Goal: Information Seeking & Learning: Compare options

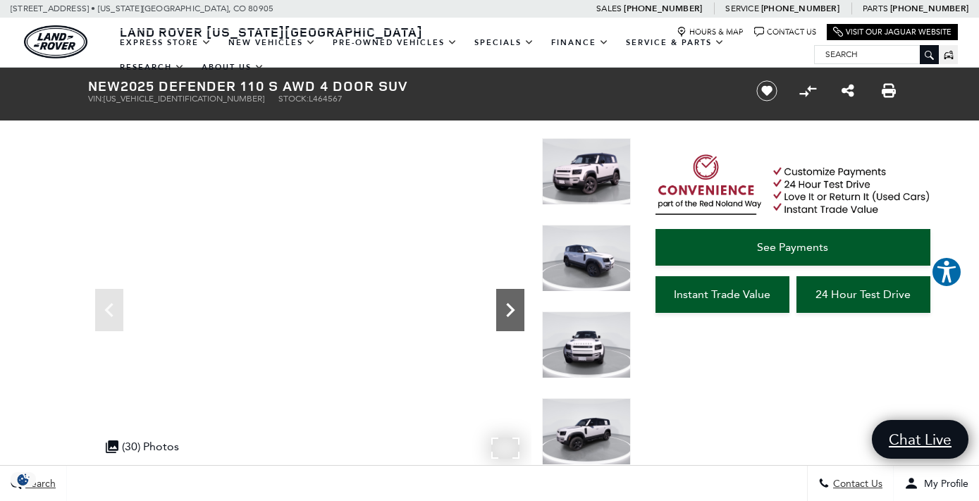
click at [518, 305] on icon "Next" at bounding box center [510, 310] width 28 height 28
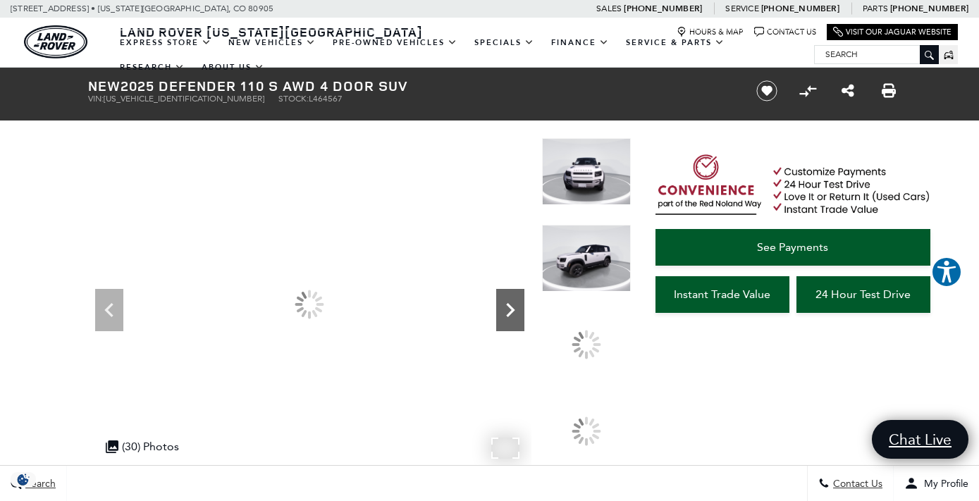
click at [518, 305] on icon "Next" at bounding box center [510, 310] width 28 height 28
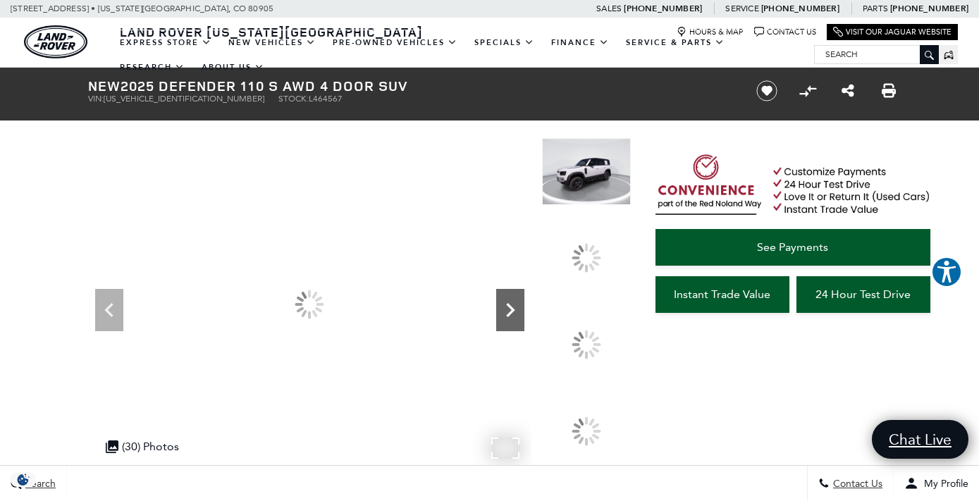
click at [518, 305] on icon "Next" at bounding box center [510, 310] width 28 height 28
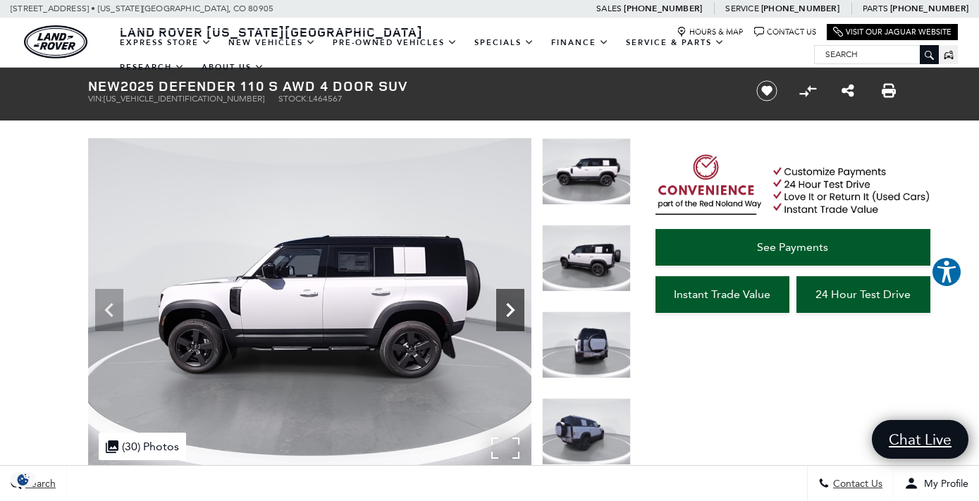
click at [518, 305] on icon "Next" at bounding box center [510, 310] width 28 height 28
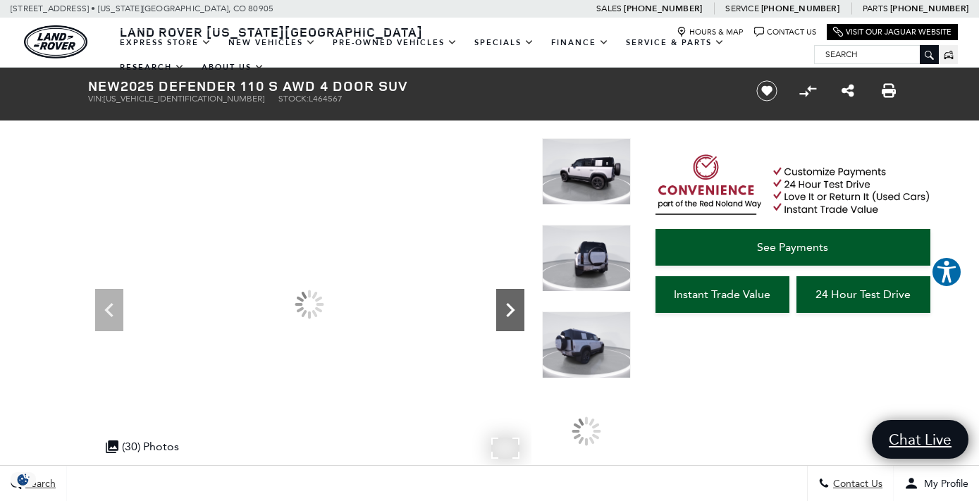
click at [518, 305] on icon "Next" at bounding box center [510, 310] width 28 height 28
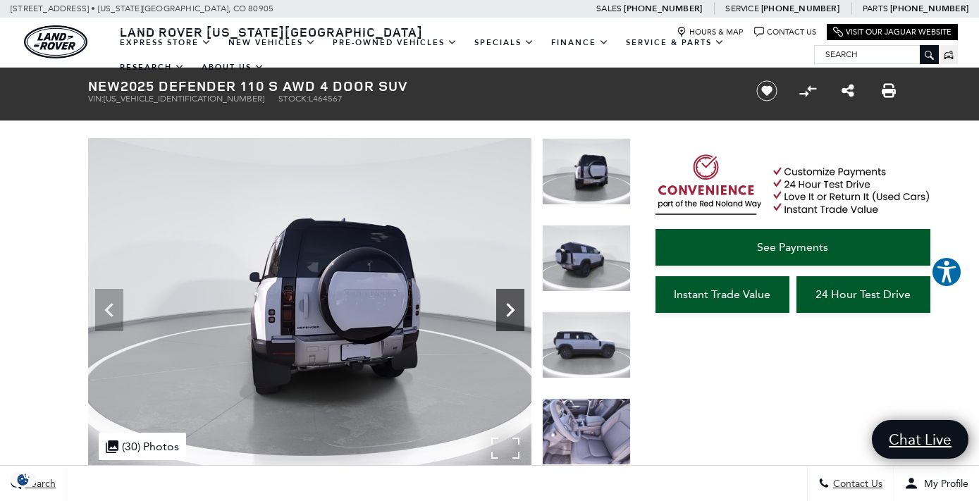
click at [518, 305] on icon "Next" at bounding box center [510, 310] width 28 height 28
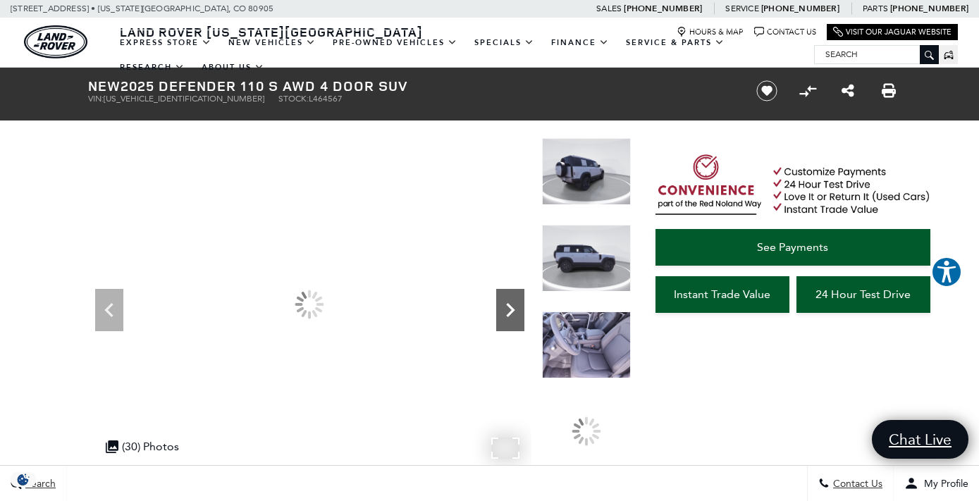
click at [518, 305] on icon "Next" at bounding box center [510, 310] width 28 height 28
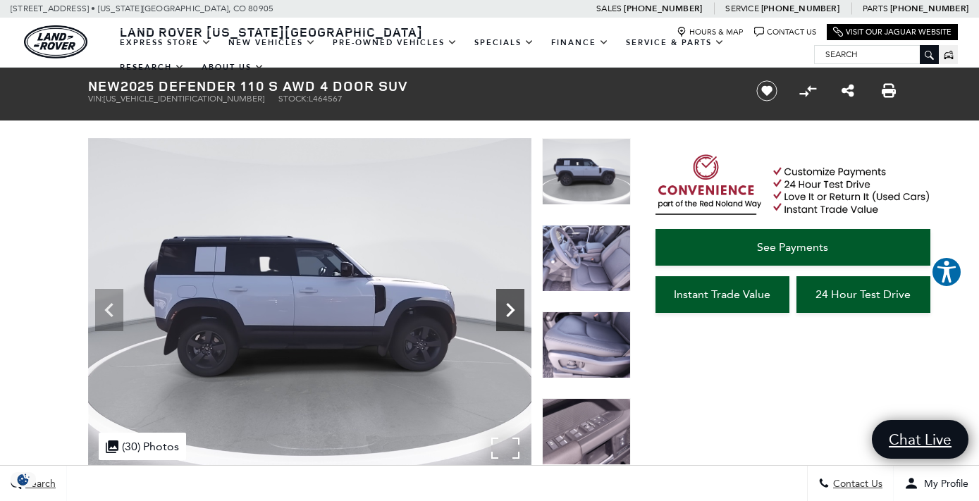
click at [518, 305] on icon "Next" at bounding box center [510, 310] width 28 height 28
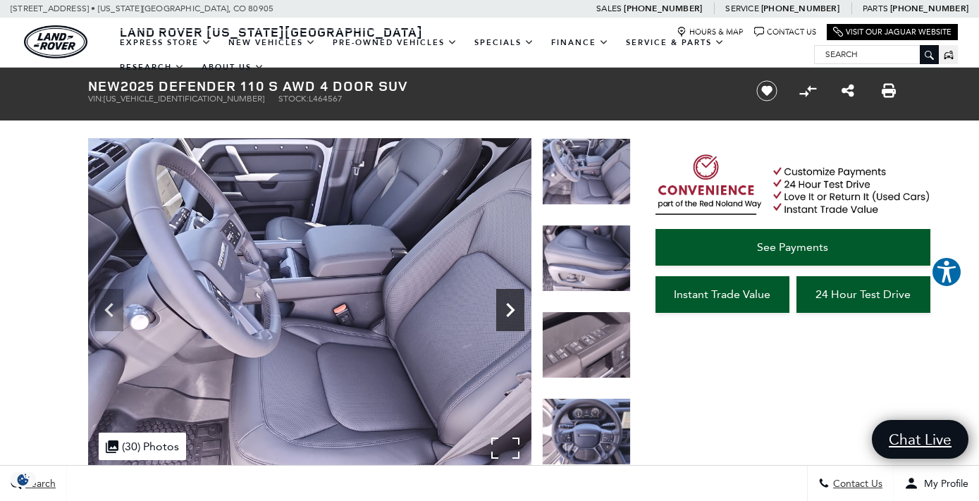
click at [518, 305] on icon "Next" at bounding box center [510, 310] width 28 height 28
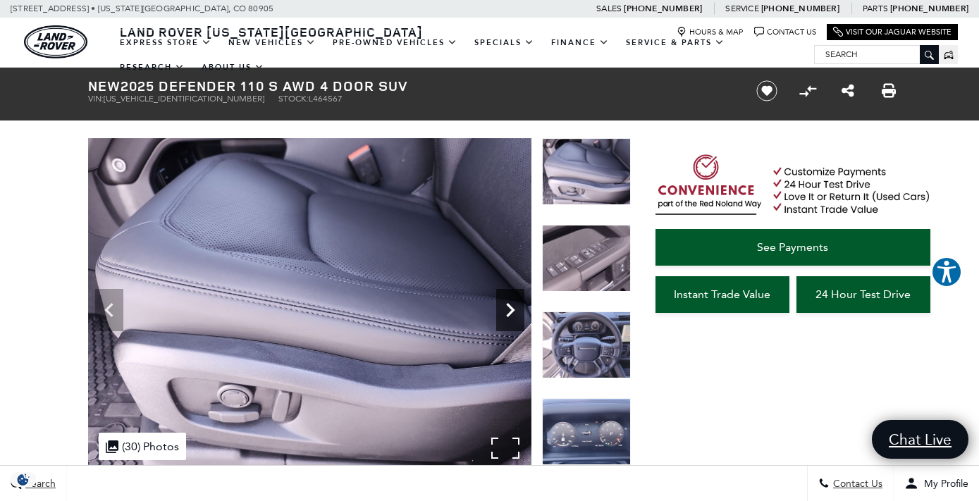
click at [518, 305] on icon "Next" at bounding box center [510, 310] width 28 height 28
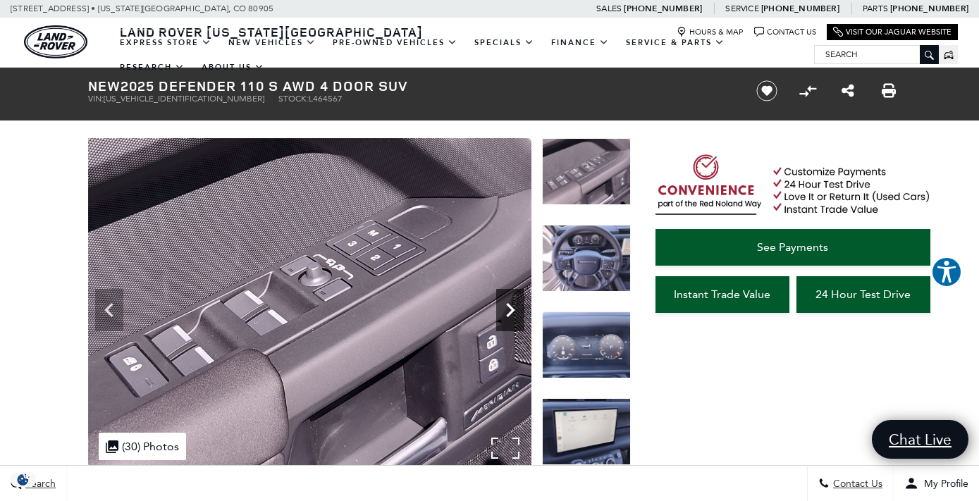
click at [518, 305] on icon "Next" at bounding box center [510, 310] width 28 height 28
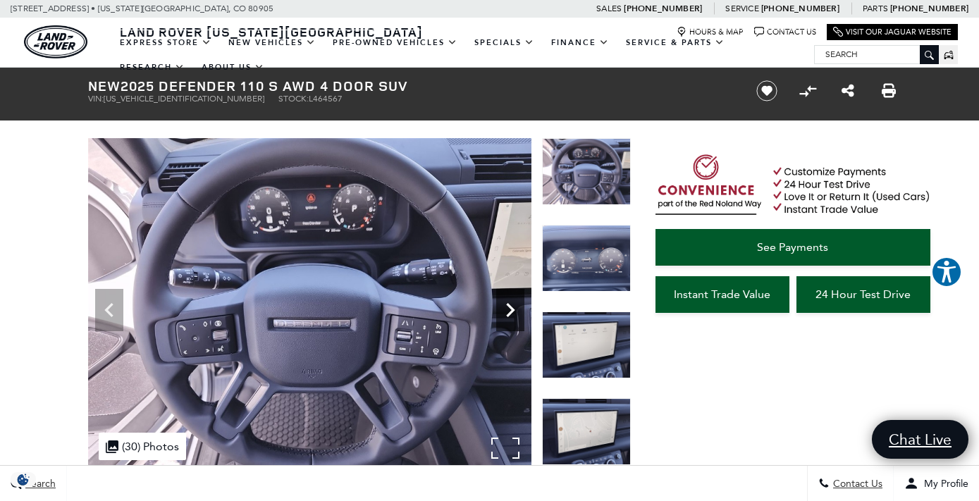
click at [518, 305] on icon "Next" at bounding box center [510, 310] width 28 height 28
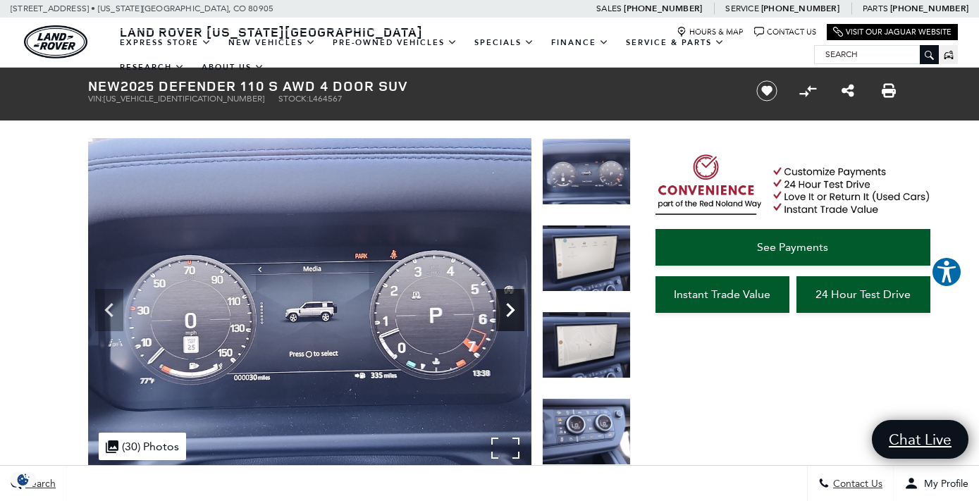
click at [518, 305] on icon "Next" at bounding box center [510, 310] width 28 height 28
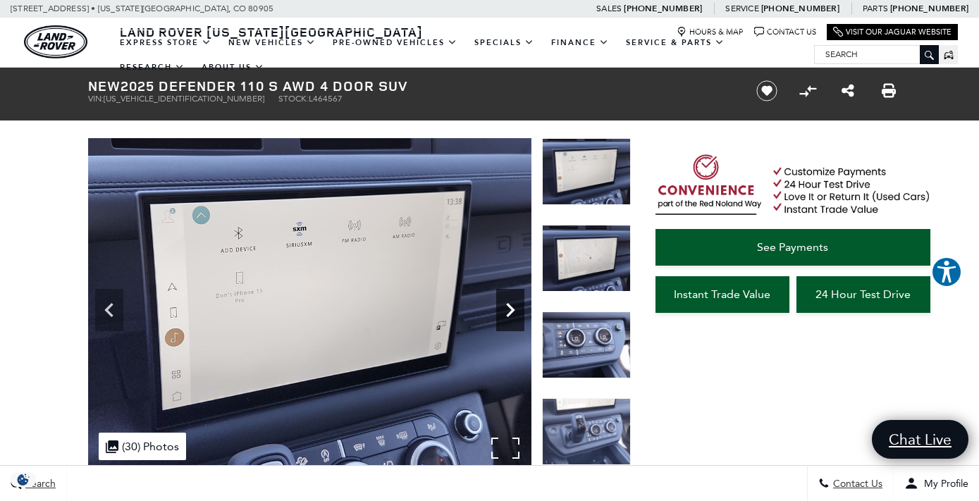
click at [518, 305] on icon "Next" at bounding box center [510, 310] width 28 height 28
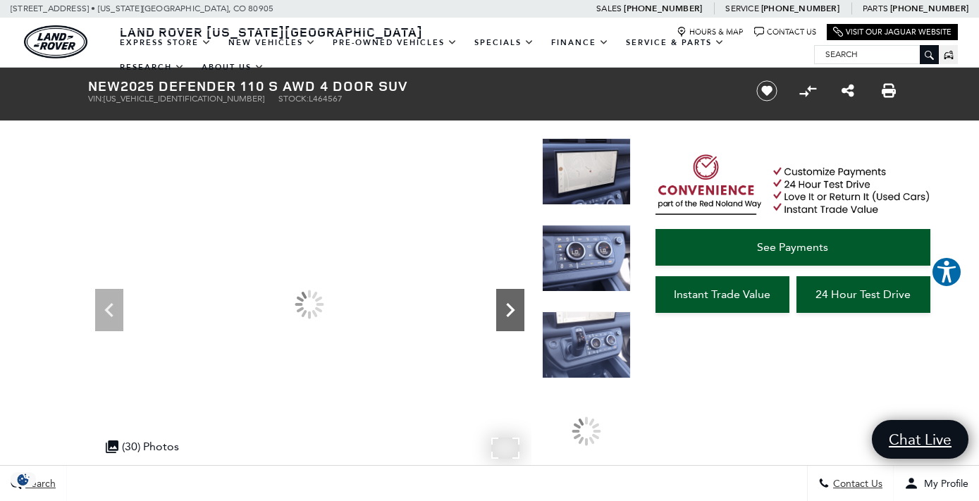
click at [518, 306] on icon "Next" at bounding box center [510, 310] width 28 height 28
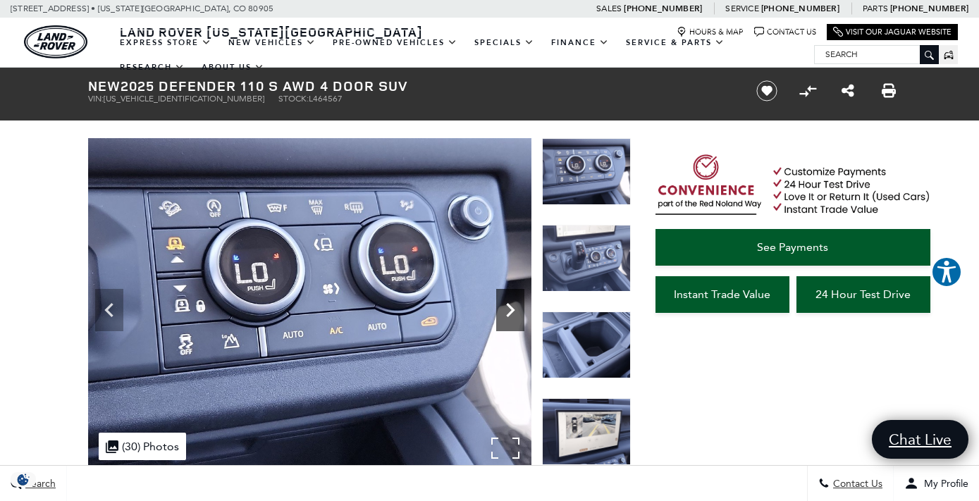
click at [518, 306] on icon "Next" at bounding box center [510, 310] width 28 height 28
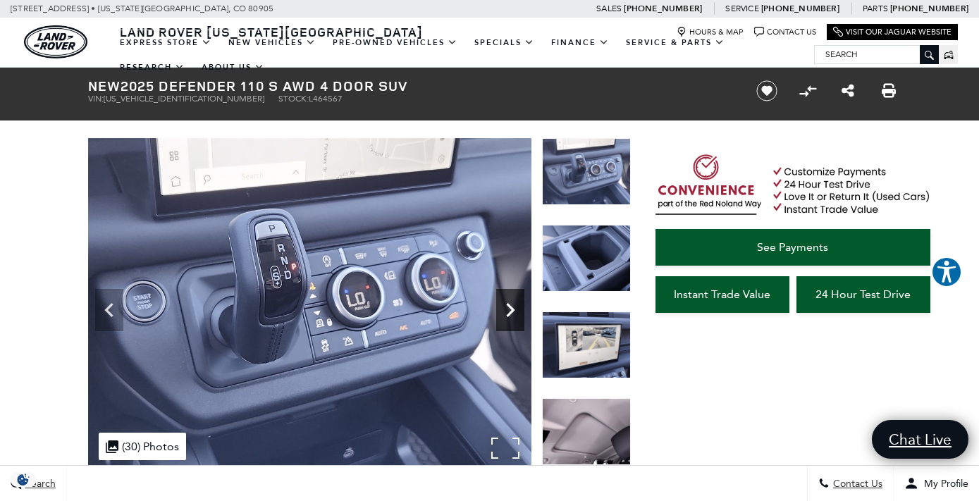
click at [518, 306] on icon "Next" at bounding box center [510, 310] width 28 height 28
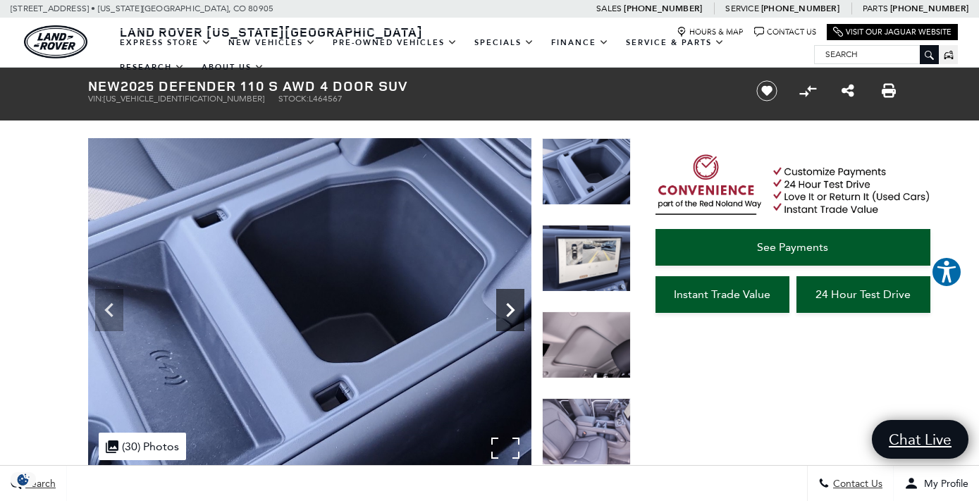
click at [518, 306] on icon "Next" at bounding box center [510, 310] width 28 height 28
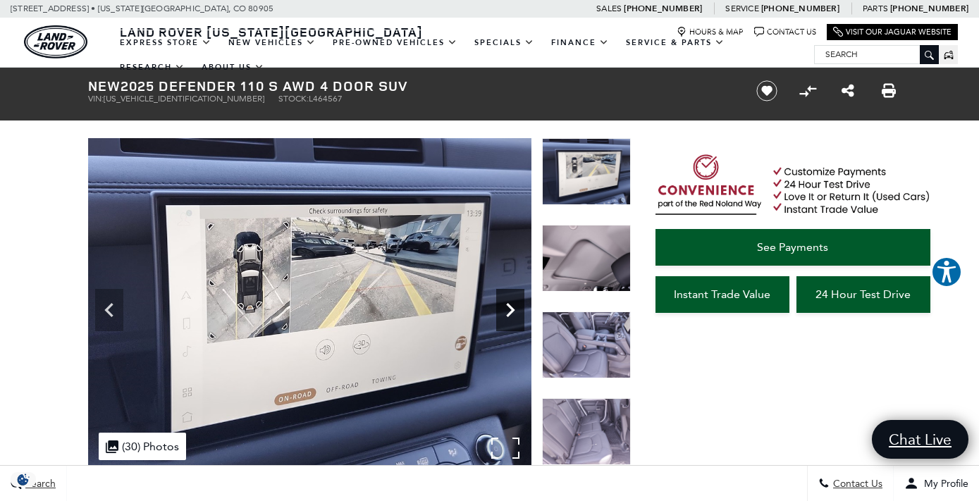
click at [518, 306] on icon "Next" at bounding box center [510, 310] width 28 height 28
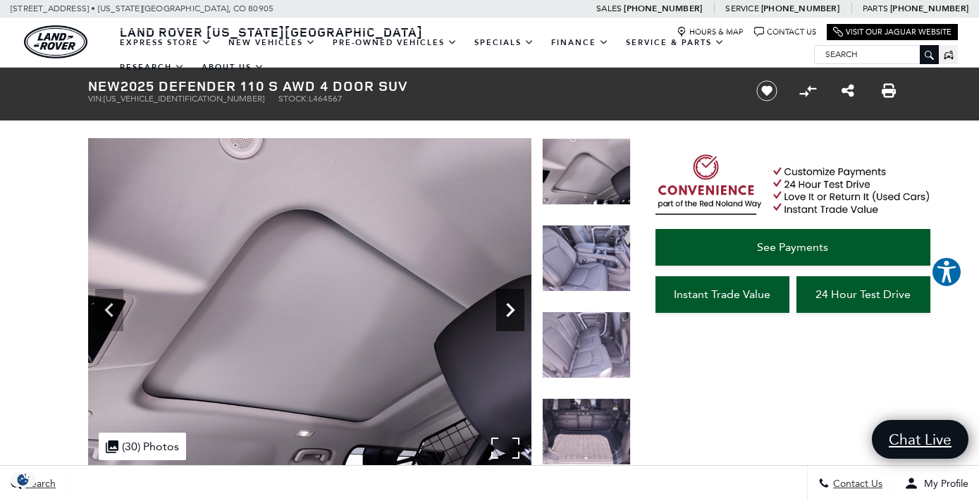
click at [518, 306] on icon "Next" at bounding box center [510, 310] width 28 height 28
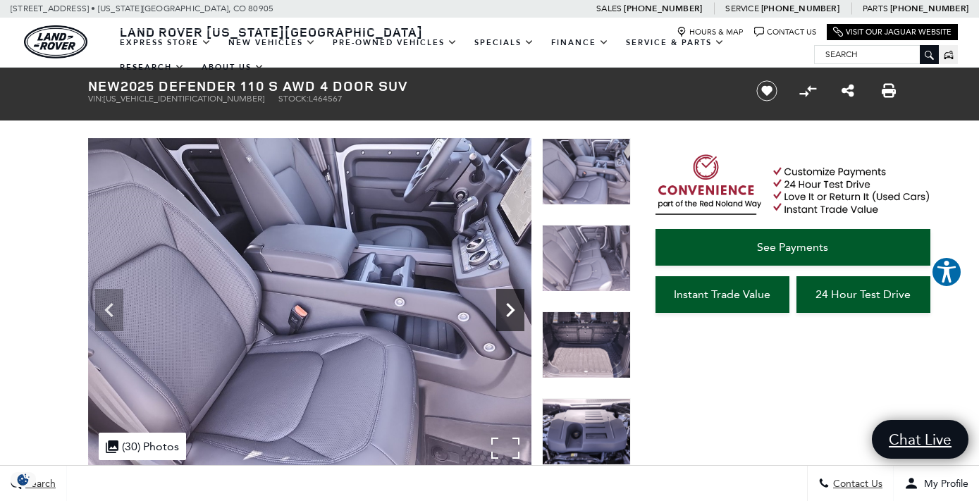
click at [518, 306] on icon "Next" at bounding box center [510, 310] width 28 height 28
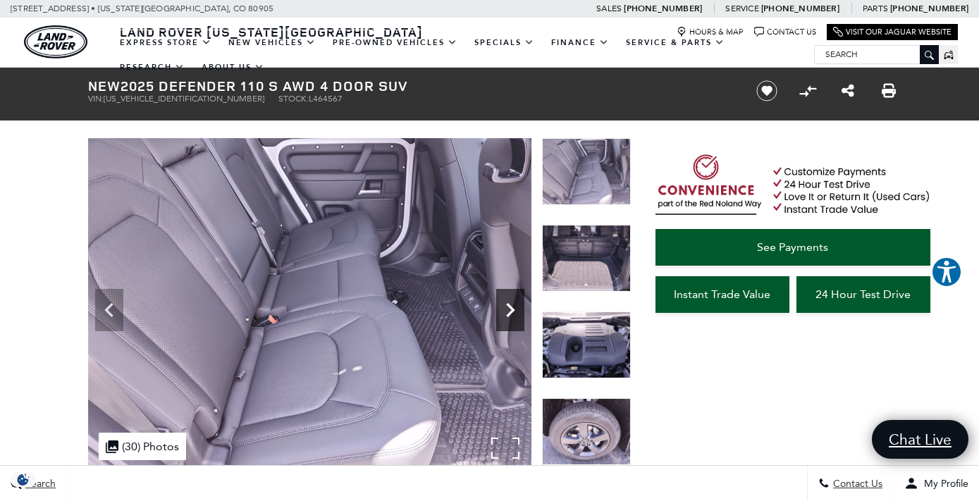
click at [518, 306] on icon "Next" at bounding box center [510, 310] width 28 height 28
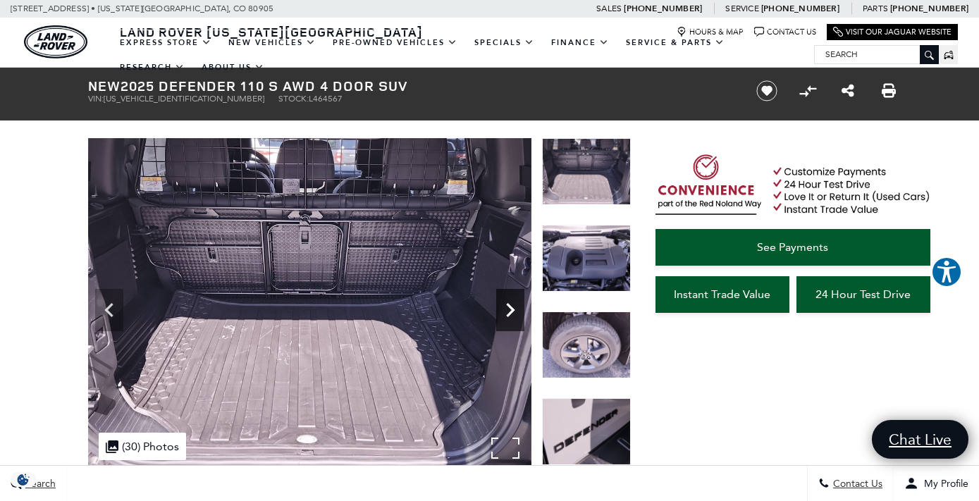
click at [518, 306] on icon "Next" at bounding box center [510, 310] width 28 height 28
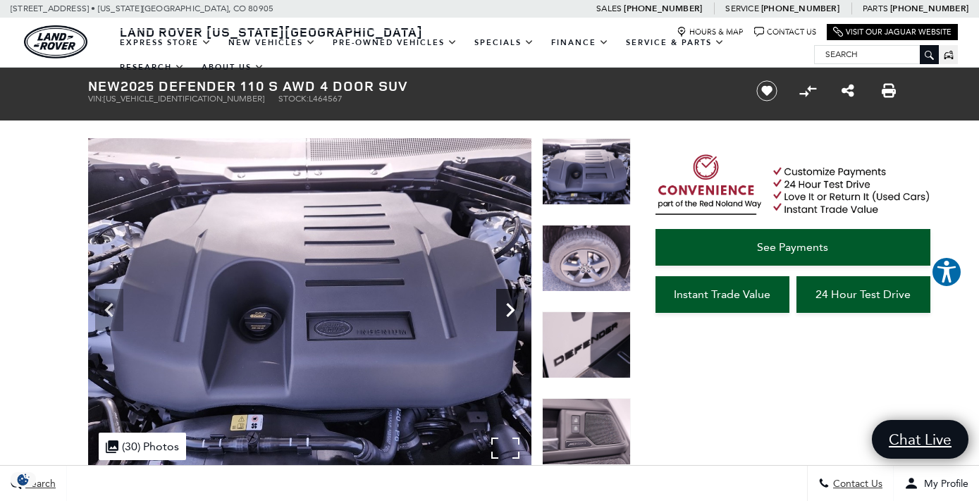
click at [518, 306] on icon "Next" at bounding box center [510, 310] width 28 height 28
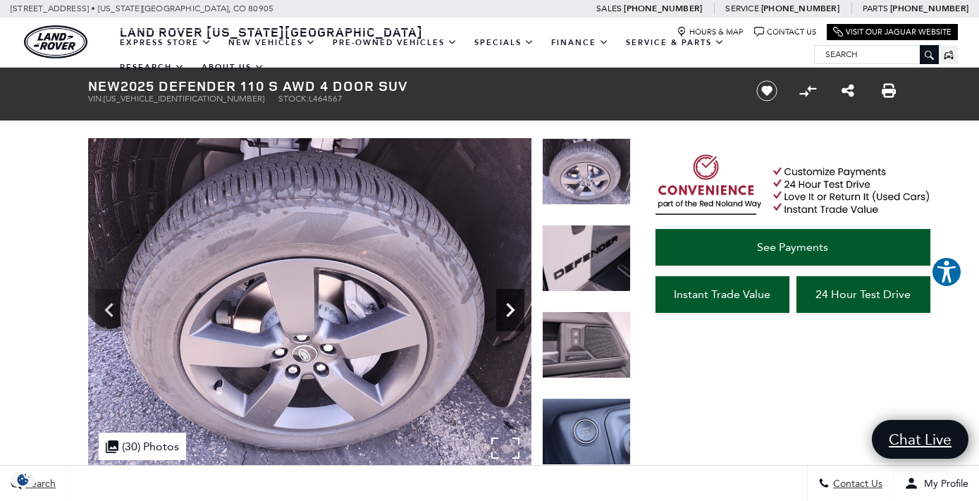
click at [518, 306] on icon "Next" at bounding box center [510, 310] width 28 height 28
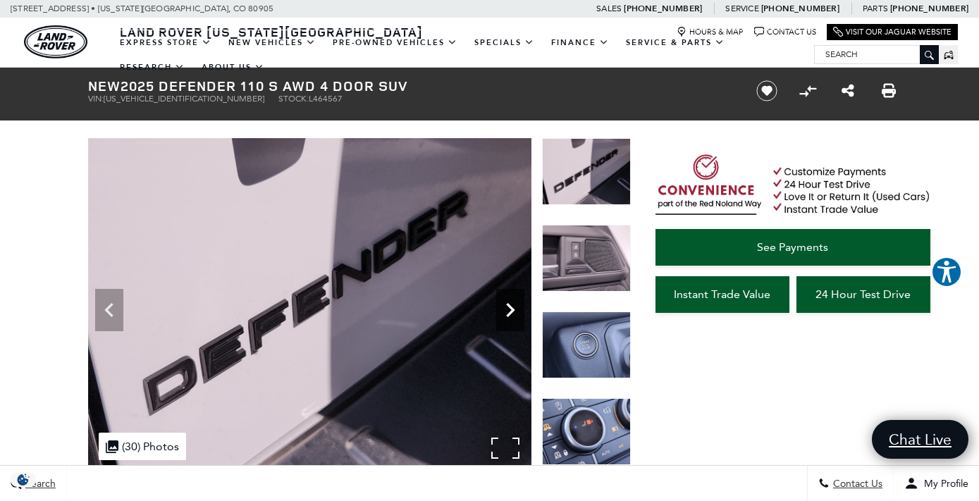
click at [518, 306] on icon "Next" at bounding box center [510, 310] width 28 height 28
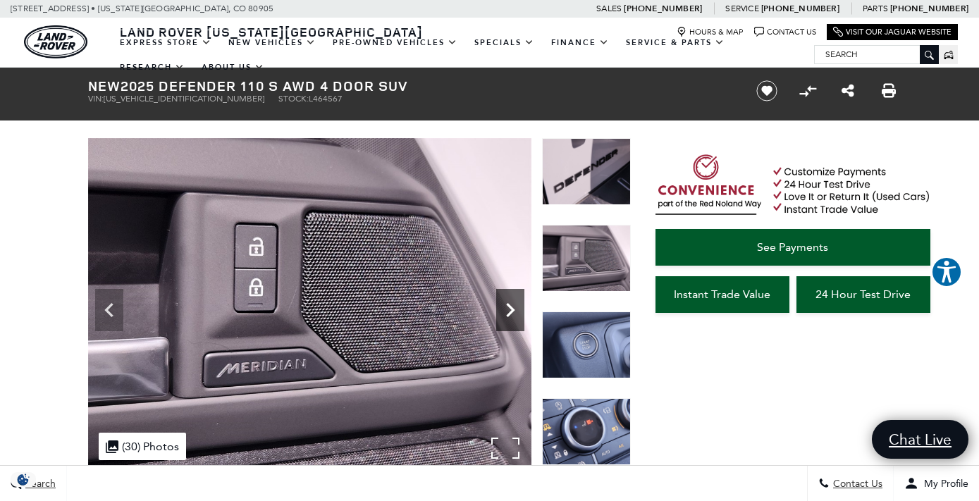
click at [518, 306] on icon "Next" at bounding box center [510, 310] width 28 height 28
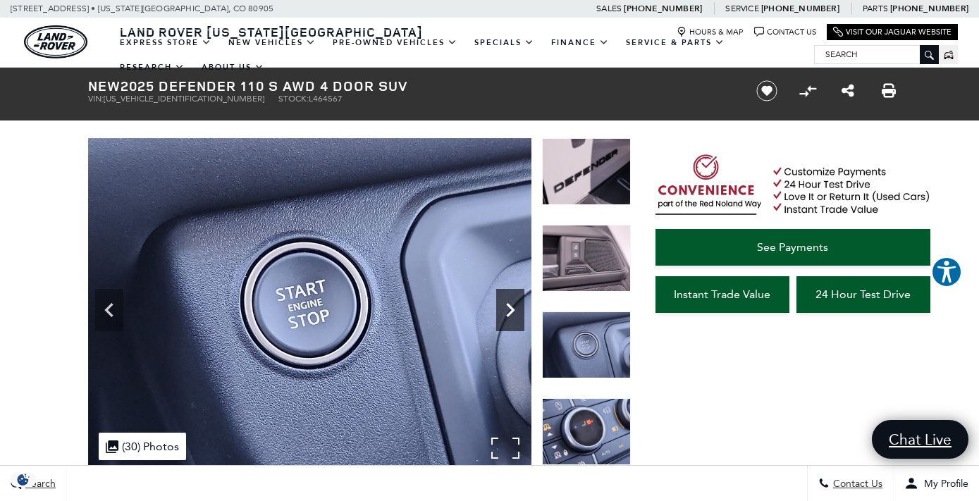
click at [518, 306] on icon "Next" at bounding box center [510, 310] width 28 height 28
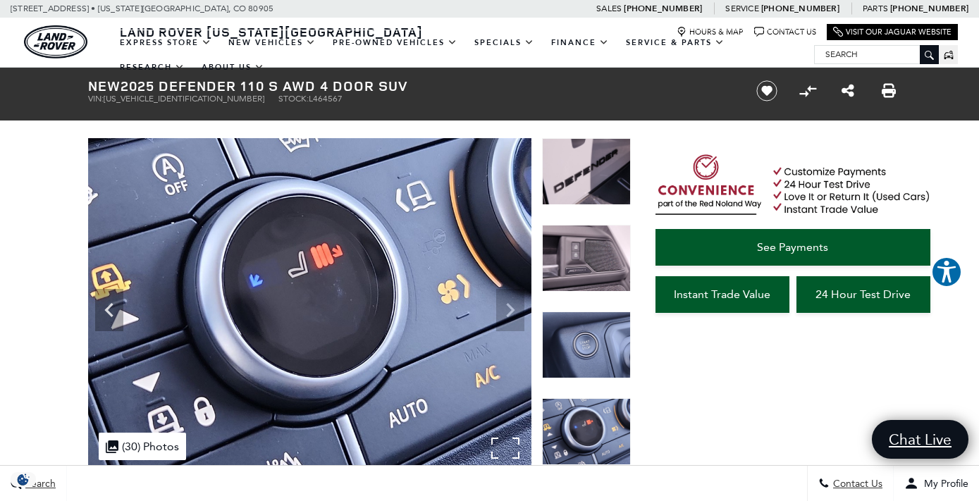
click at [518, 306] on img at bounding box center [309, 304] width 443 height 333
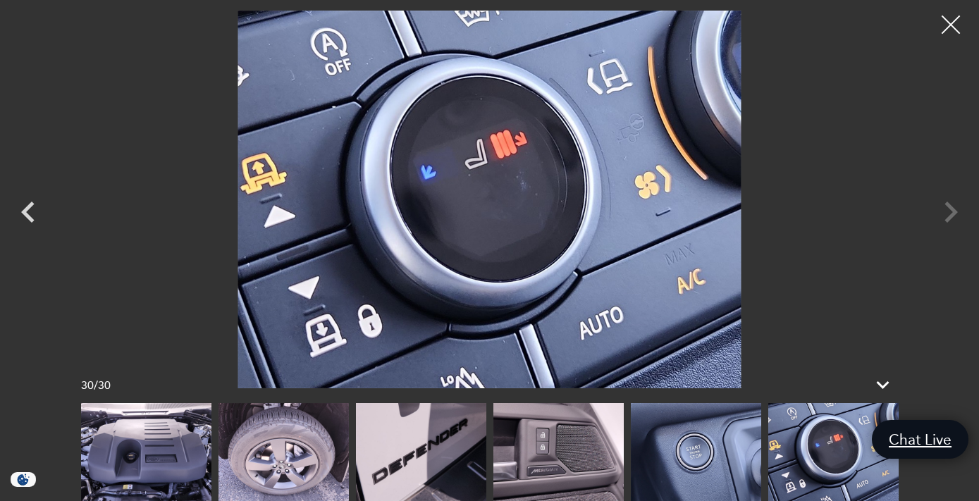
click at [948, 21] on div at bounding box center [950, 24] width 37 height 37
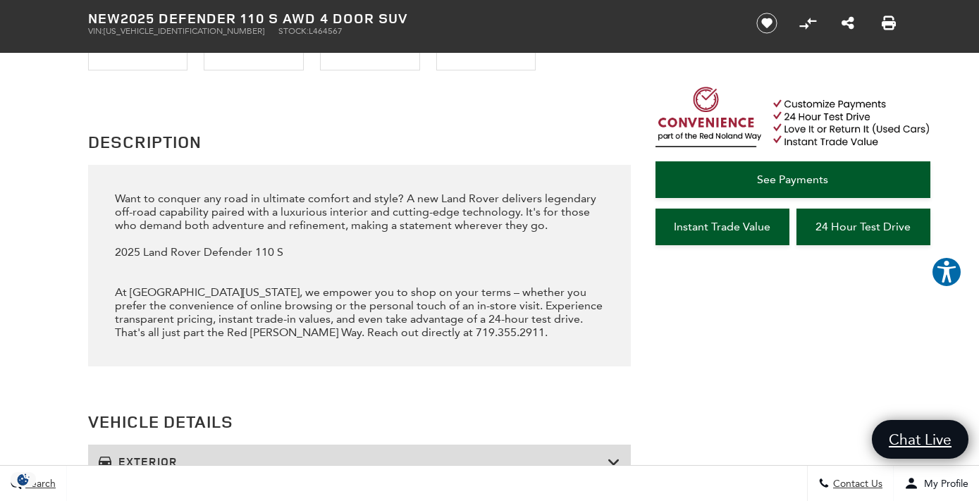
scroll to position [1555, 0]
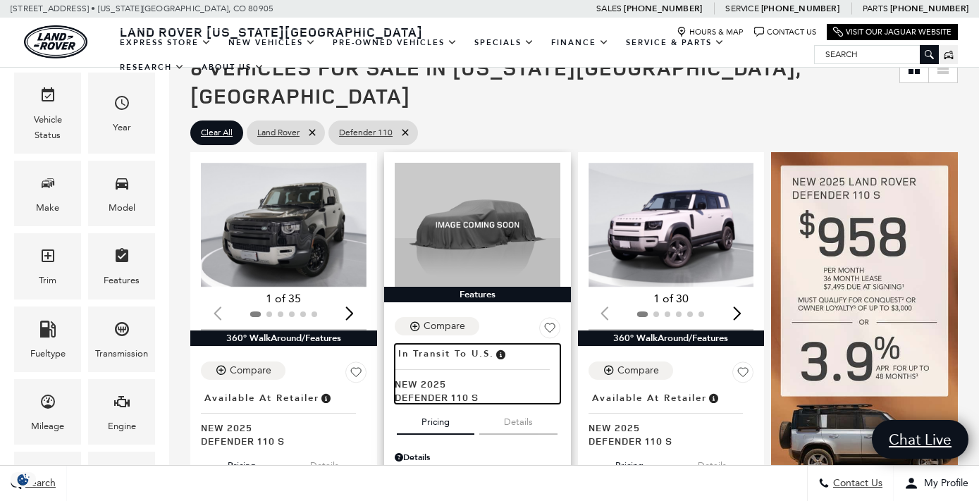
click at [471, 346] on span "In Transit to U.S." at bounding box center [446, 353] width 96 height 15
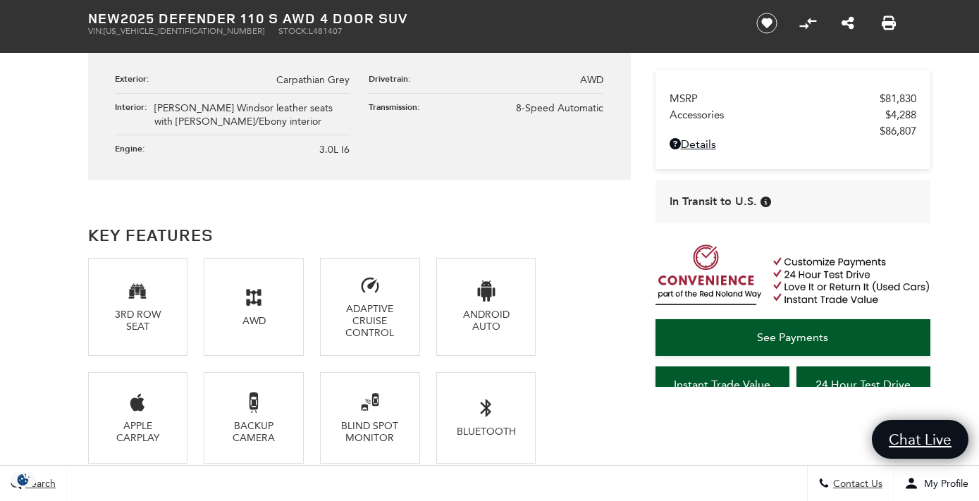
scroll to position [832, 0]
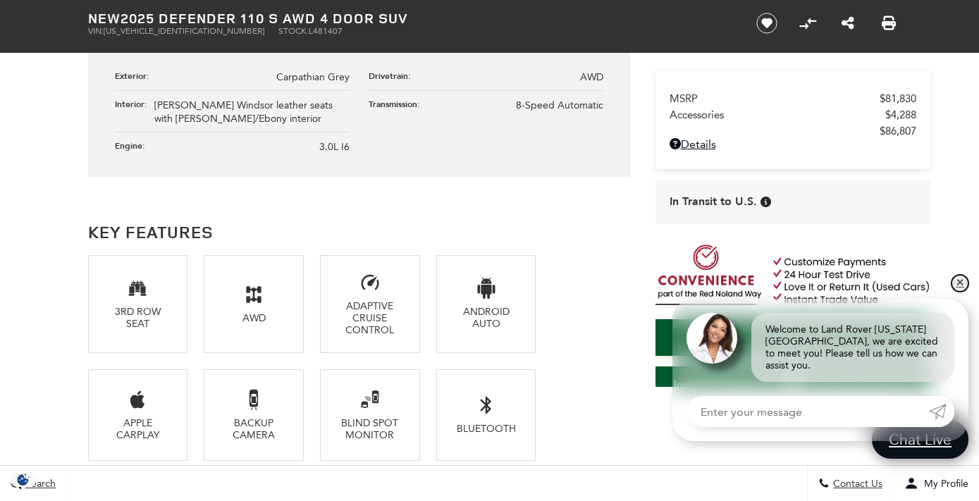
click at [957, 292] on link "✕" at bounding box center [959, 283] width 17 height 17
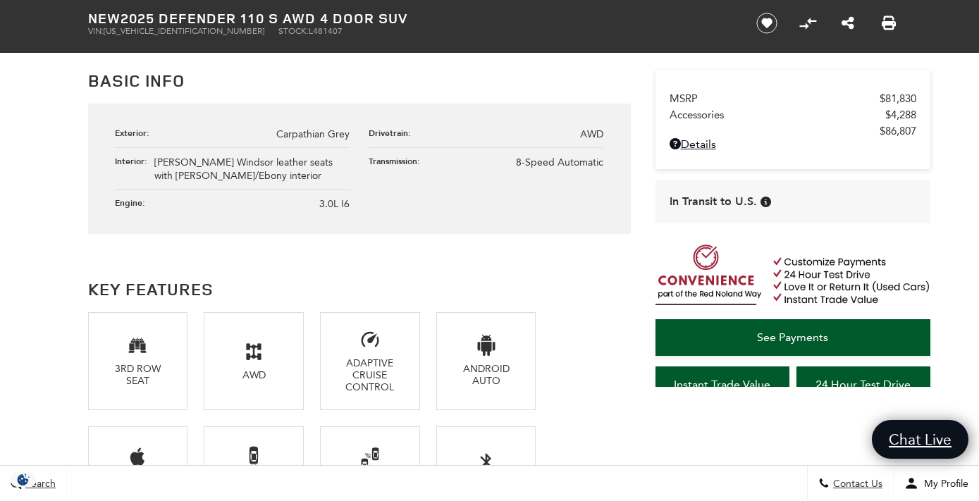
scroll to position [774, 0]
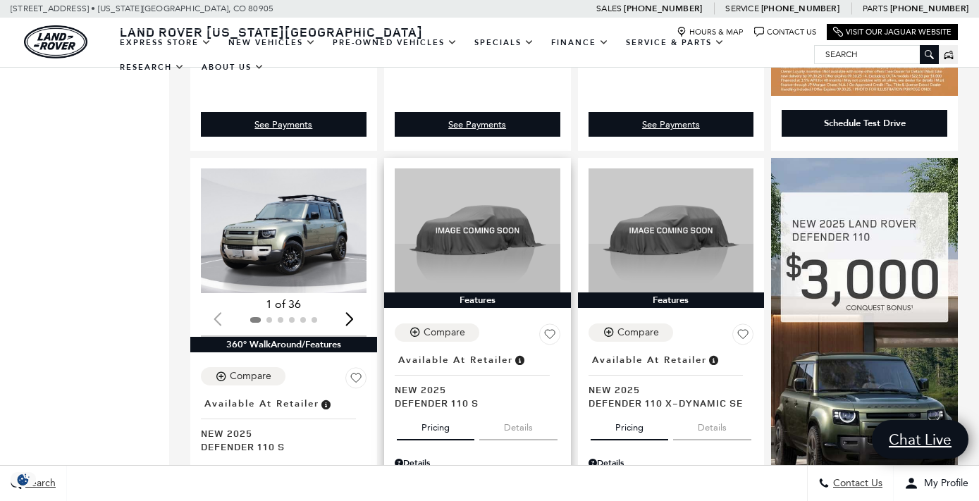
click at [456, 323] on button "Compare" at bounding box center [437, 332] width 85 height 18
click at [448, 352] on span "Available at Retailer" at bounding box center [455, 359] width 115 height 15
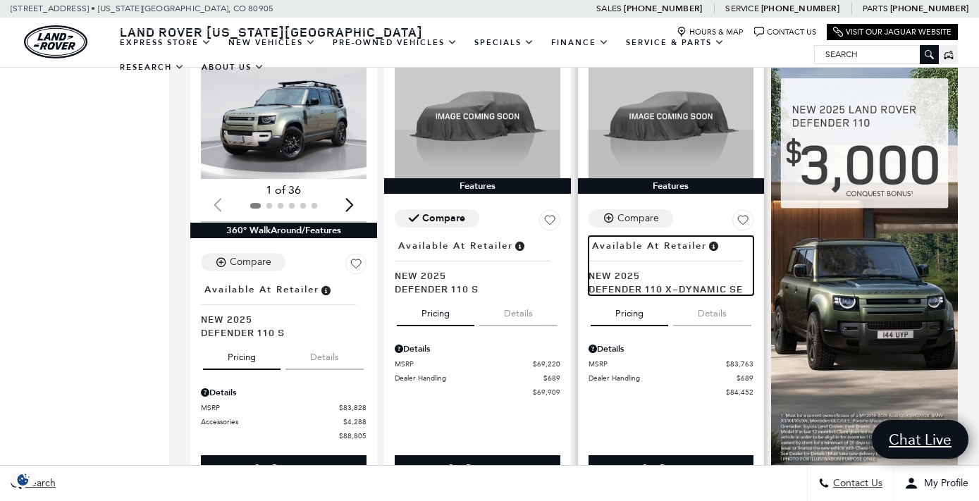
click at [633, 268] on span "New 2025" at bounding box center [665, 274] width 155 height 13
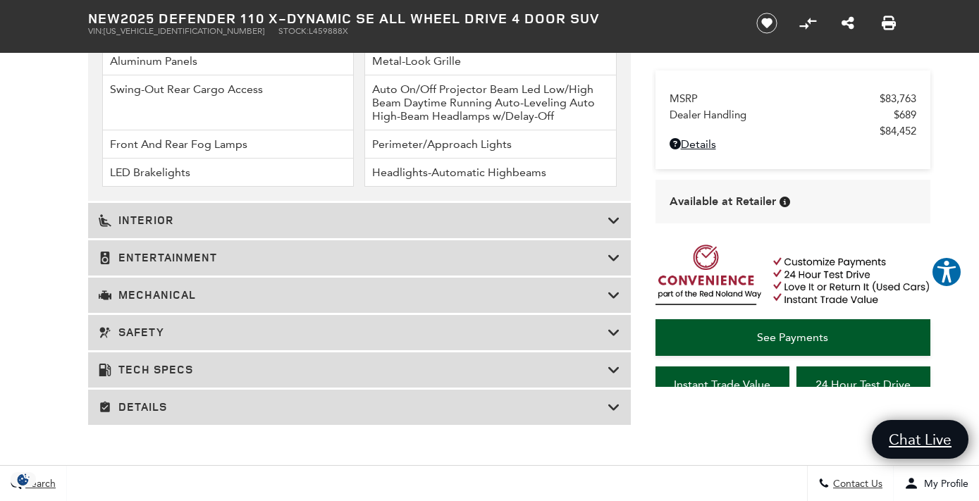
scroll to position [2347, 0]
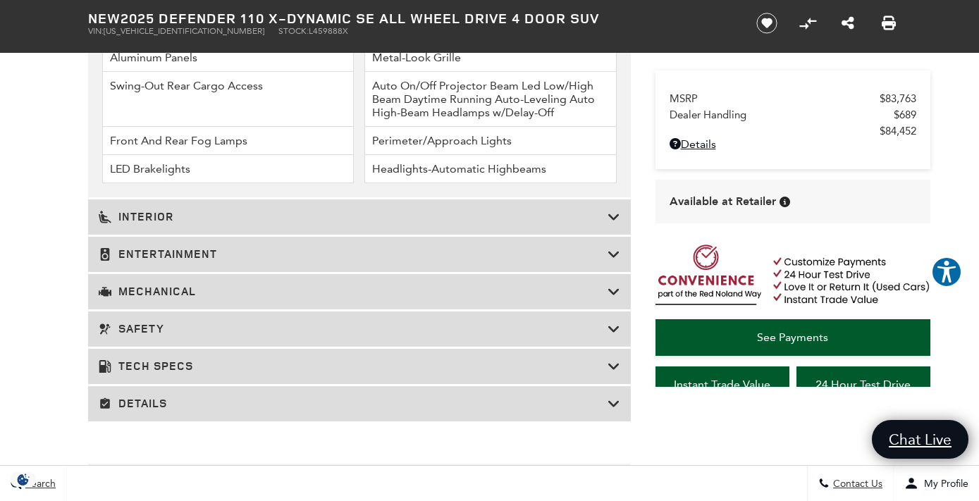
click at [588, 216] on h3 "Interior" at bounding box center [353, 217] width 509 height 14
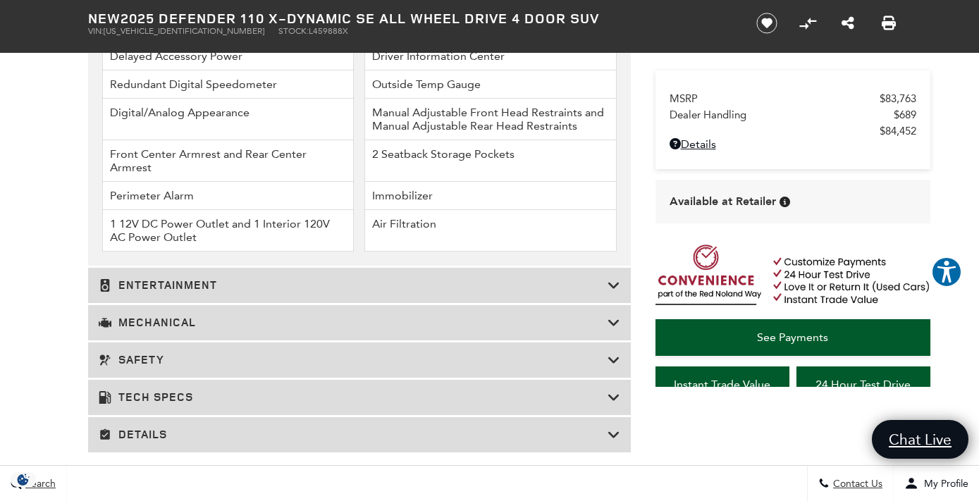
scroll to position [2687, 0]
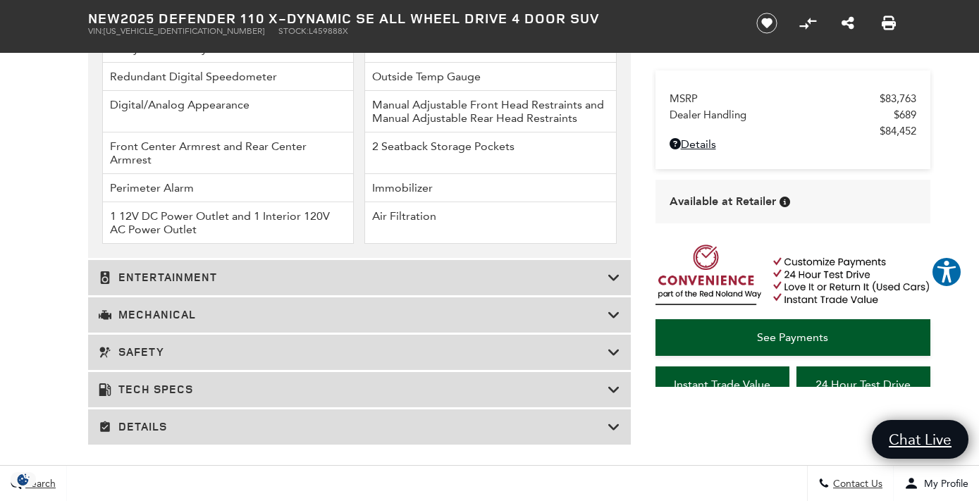
click at [597, 306] on div "Mechanical" at bounding box center [359, 314] width 542 height 35
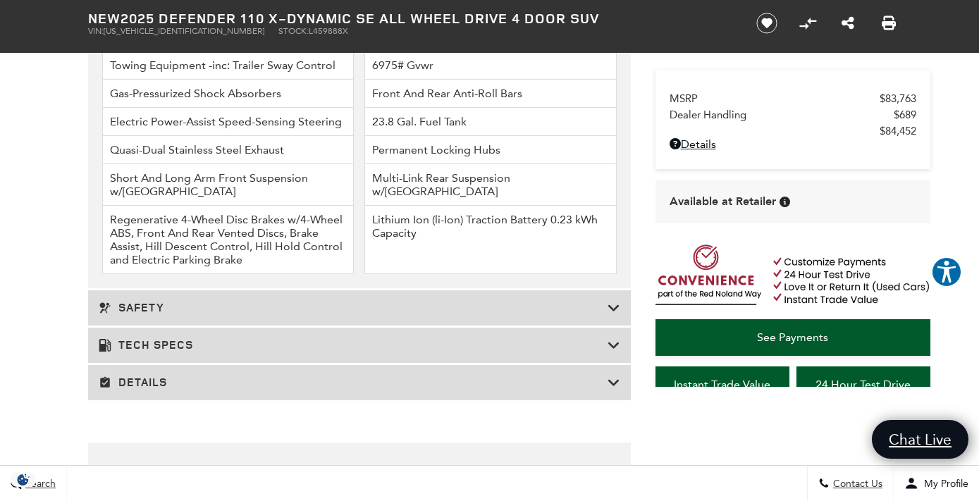
scroll to position [2317, 0]
click at [616, 336] on icon at bounding box center [613, 343] width 13 height 14
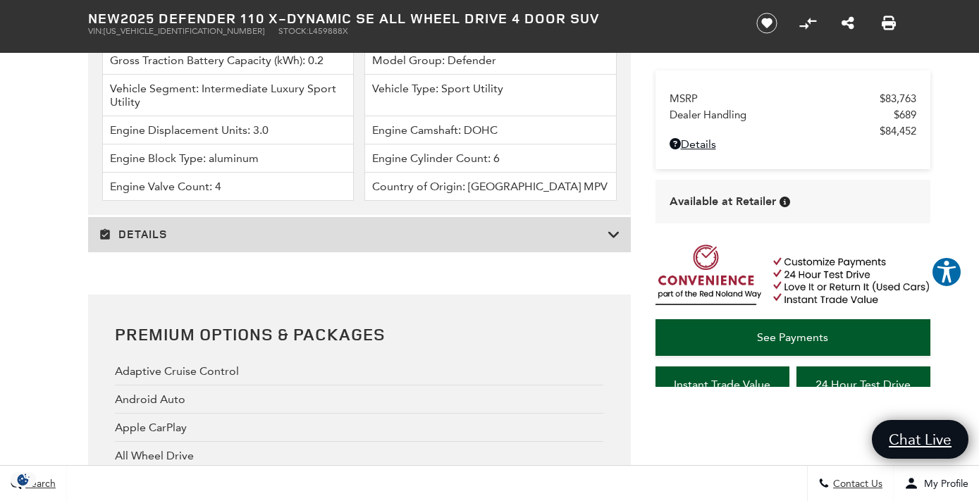
scroll to position [3652, 0]
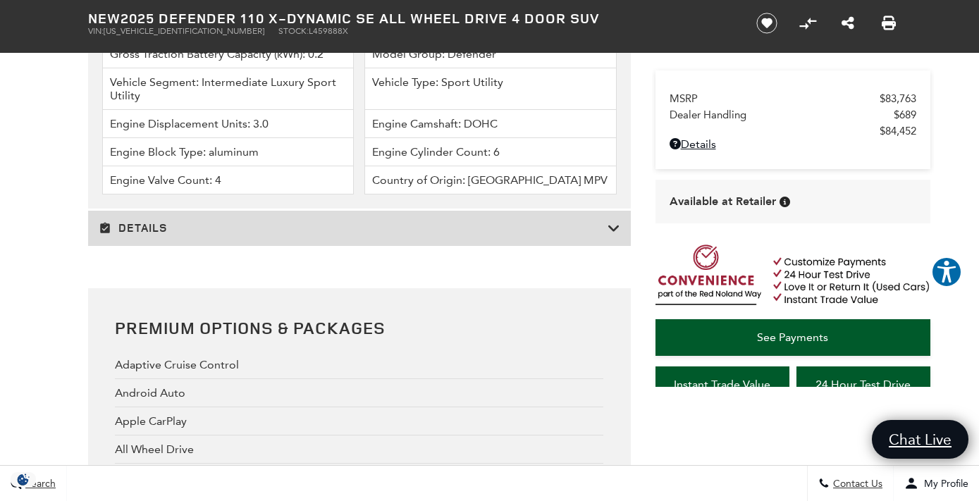
click at [615, 221] on icon at bounding box center [613, 228] width 13 height 14
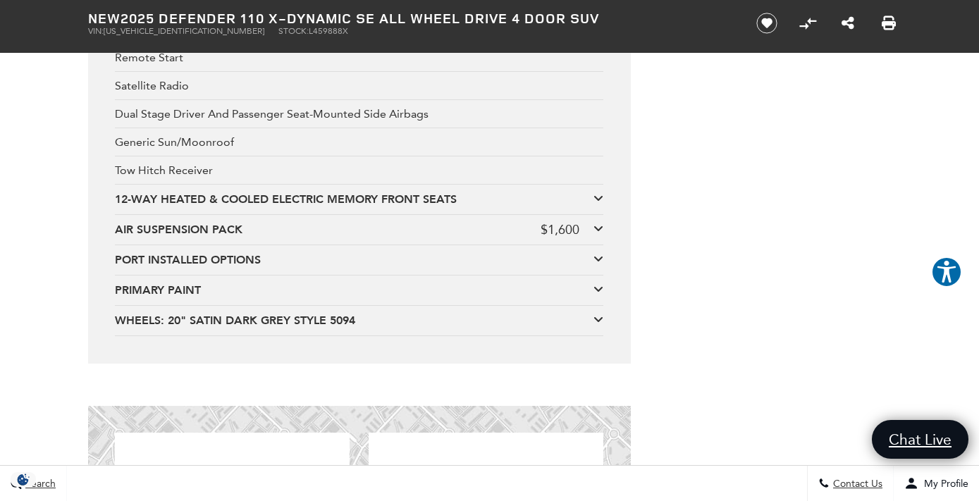
scroll to position [4651, 0]
click at [601, 317] on icon at bounding box center [598, 318] width 10 height 11
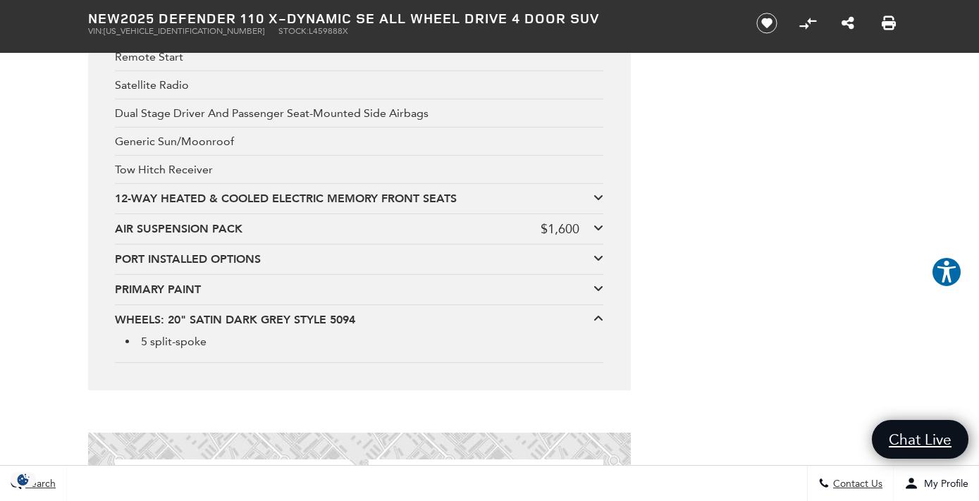
click at [601, 317] on icon at bounding box center [598, 318] width 10 height 11
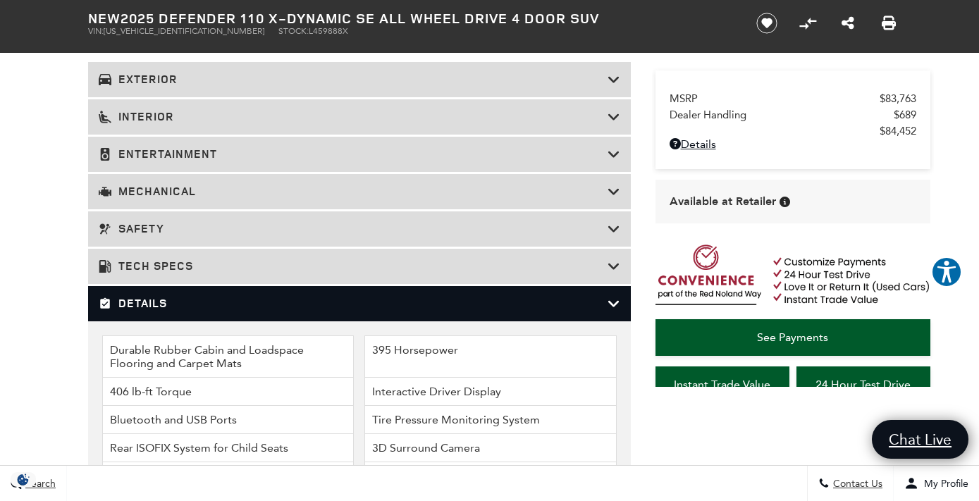
scroll to position [2023, 0]
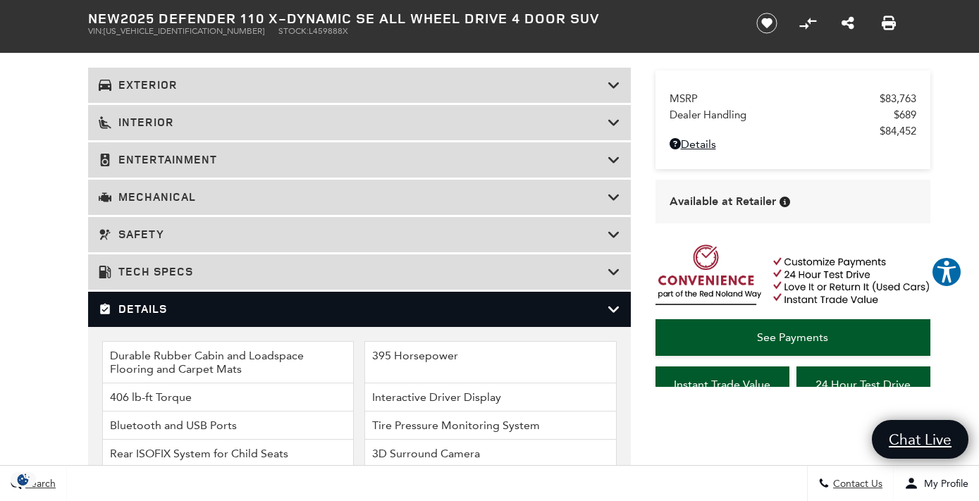
click at [585, 266] on h3 "Tech Specs" at bounding box center [353, 272] width 509 height 14
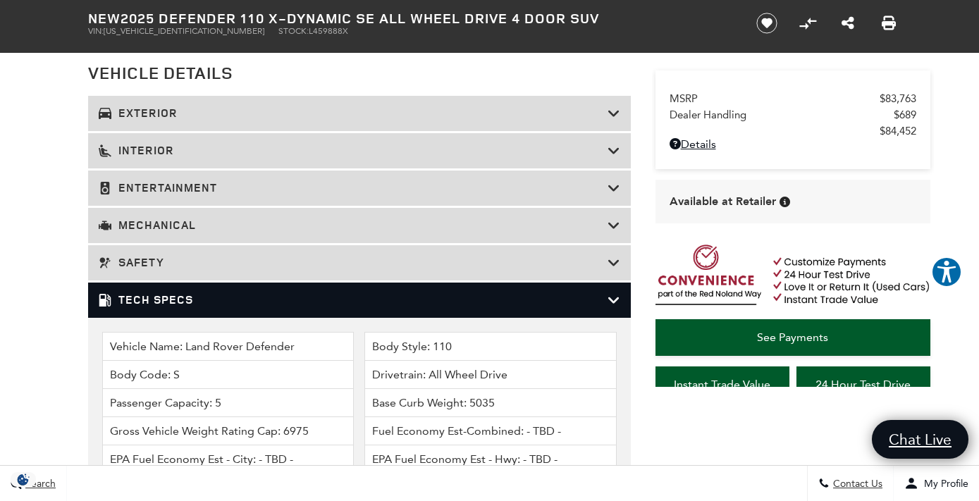
scroll to position [1983, 0]
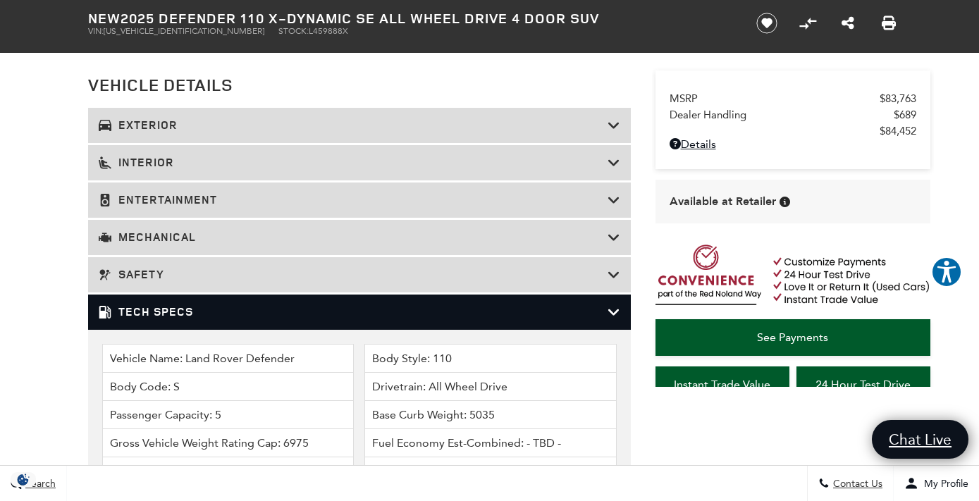
click at [616, 200] on icon at bounding box center [613, 200] width 13 height 14
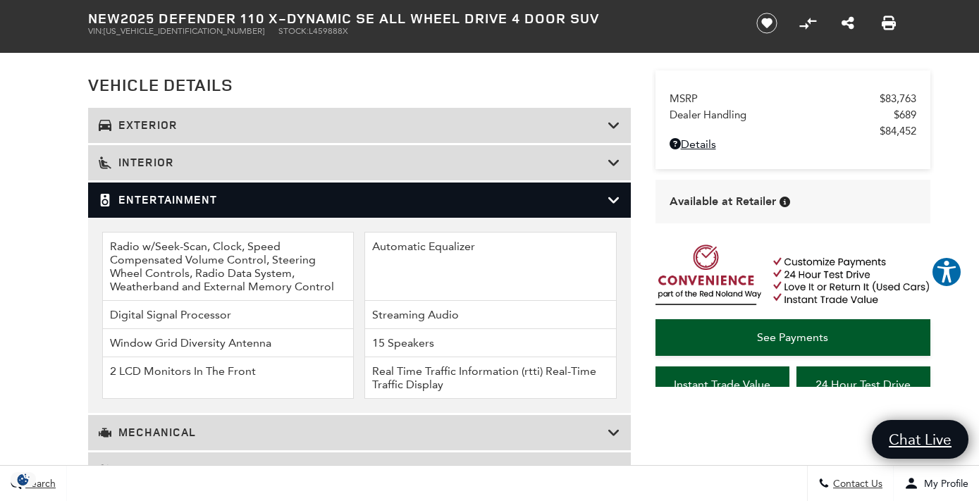
click at [614, 165] on icon at bounding box center [613, 163] width 13 height 14
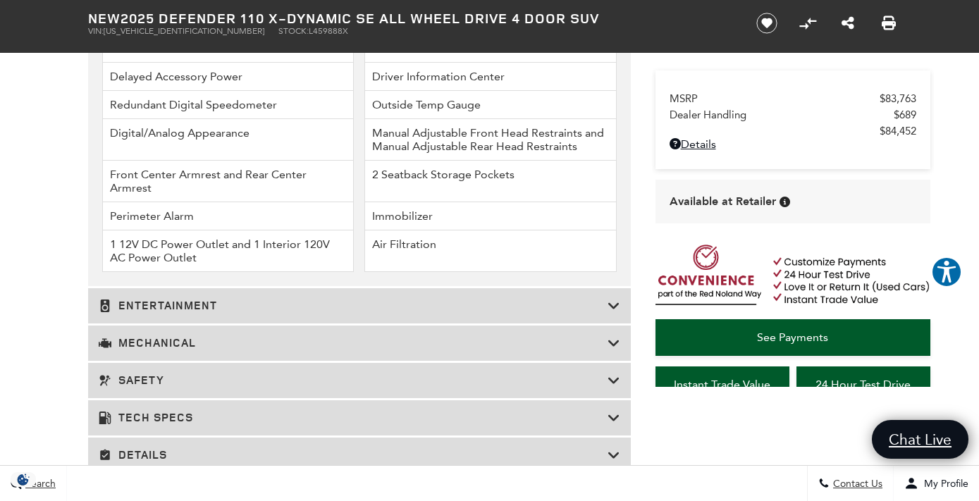
scroll to position [2668, 0]
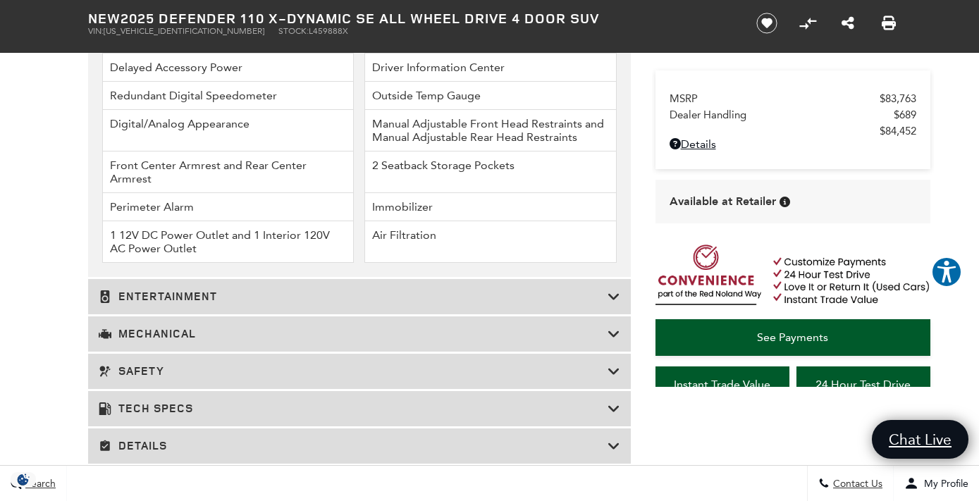
click at [609, 290] on icon at bounding box center [613, 297] width 13 height 14
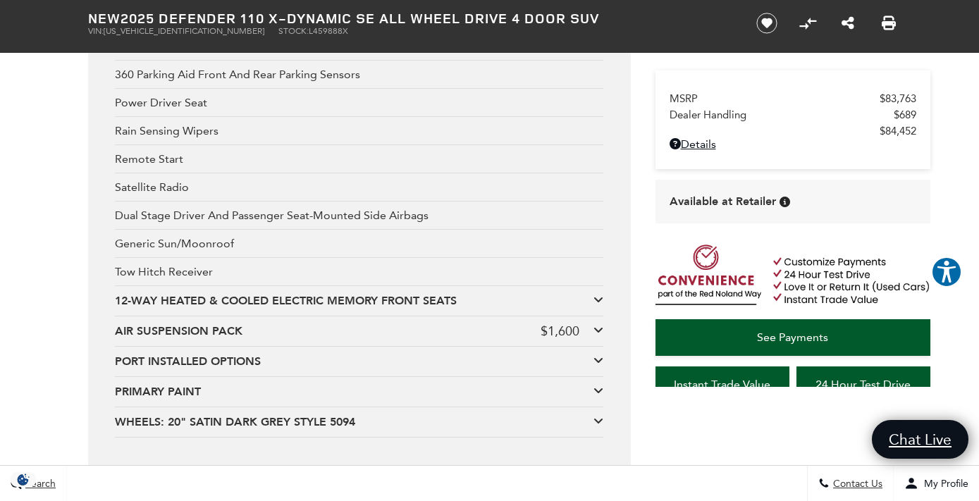
scroll to position [2977, 0]
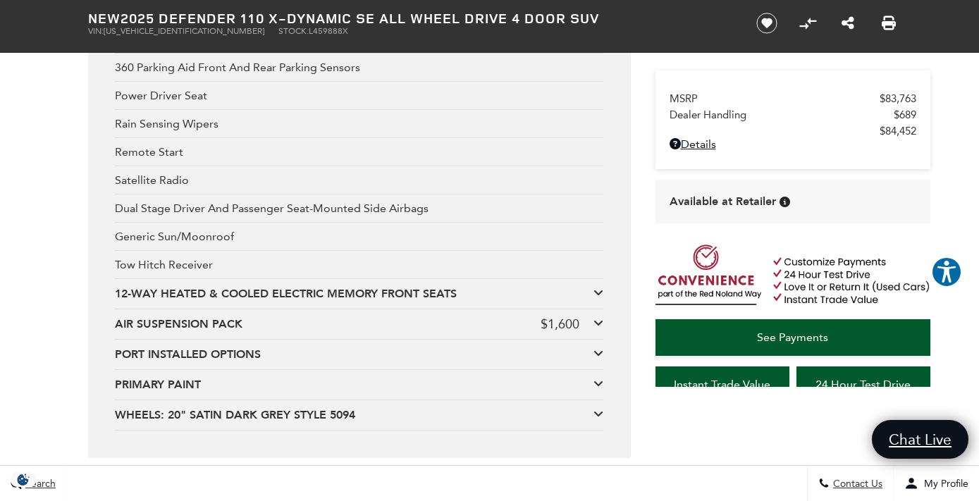
click at [601, 290] on icon at bounding box center [598, 292] width 10 height 11
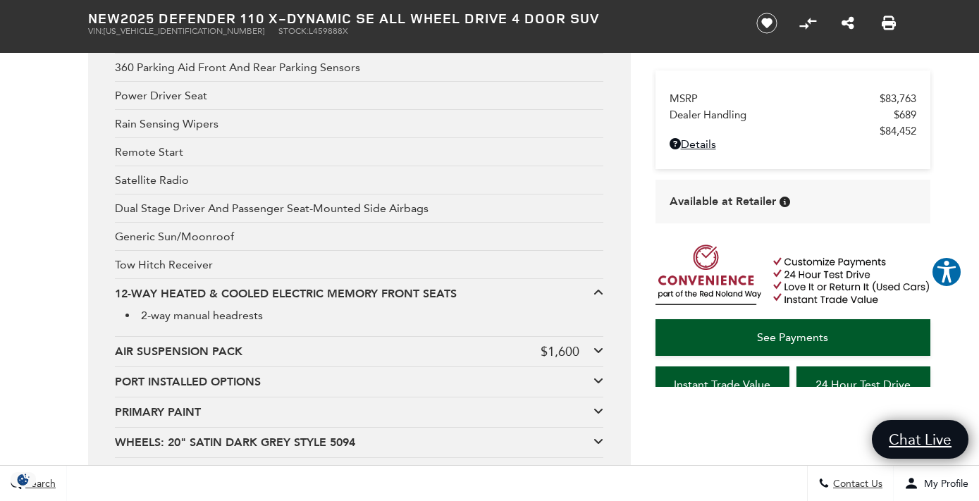
click at [595, 380] on icon at bounding box center [598, 380] width 10 height 11
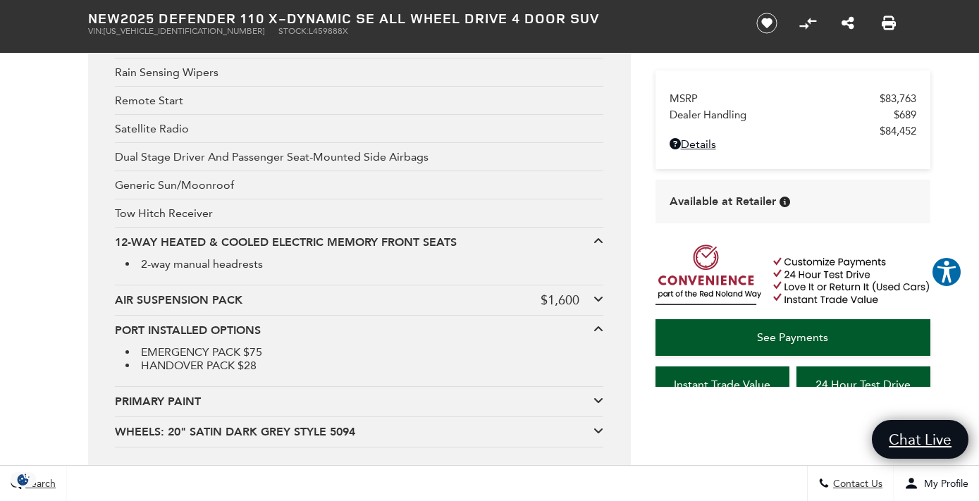
scroll to position [3029, 0]
click at [601, 399] on icon at bounding box center [598, 398] width 10 height 11
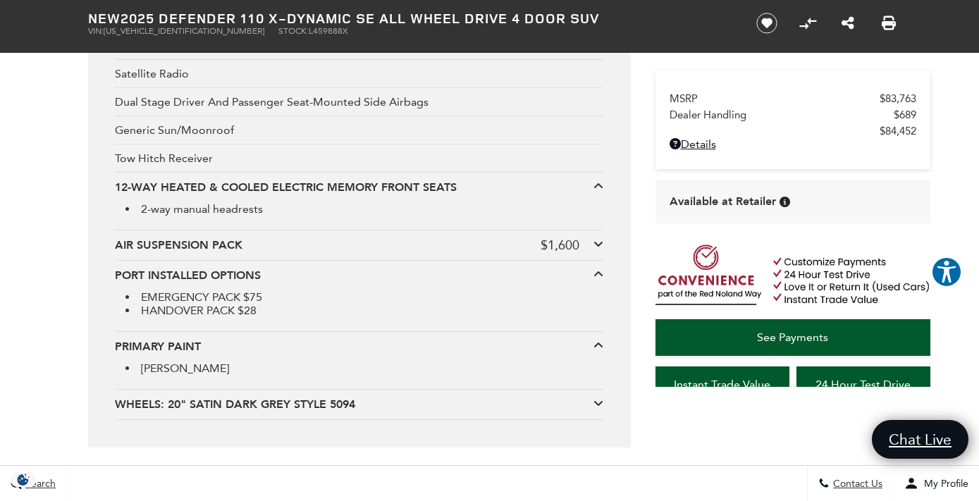
scroll to position [3088, 0]
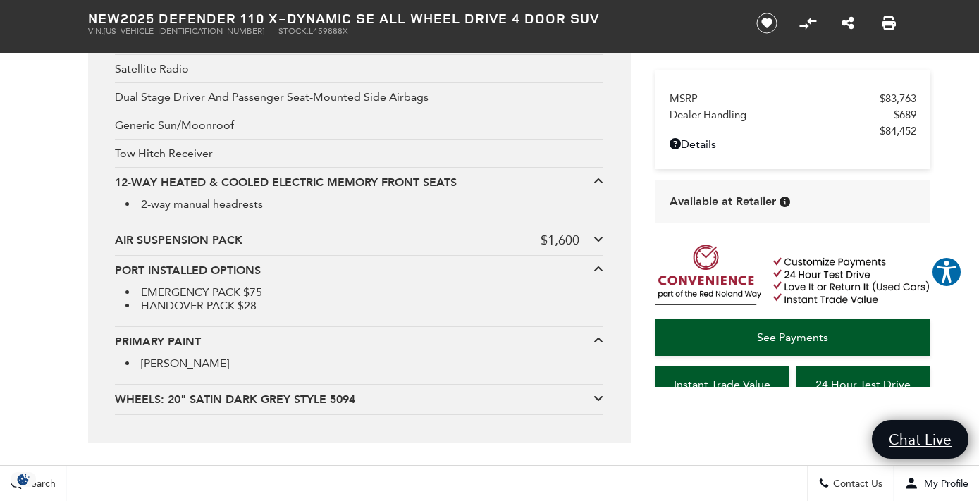
click at [598, 398] on icon at bounding box center [598, 397] width 10 height 11
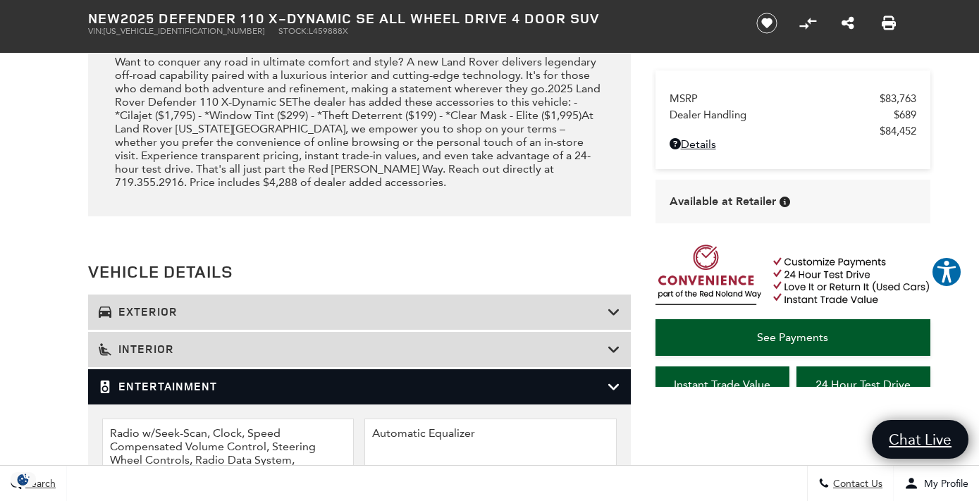
scroll to position [1841, 0]
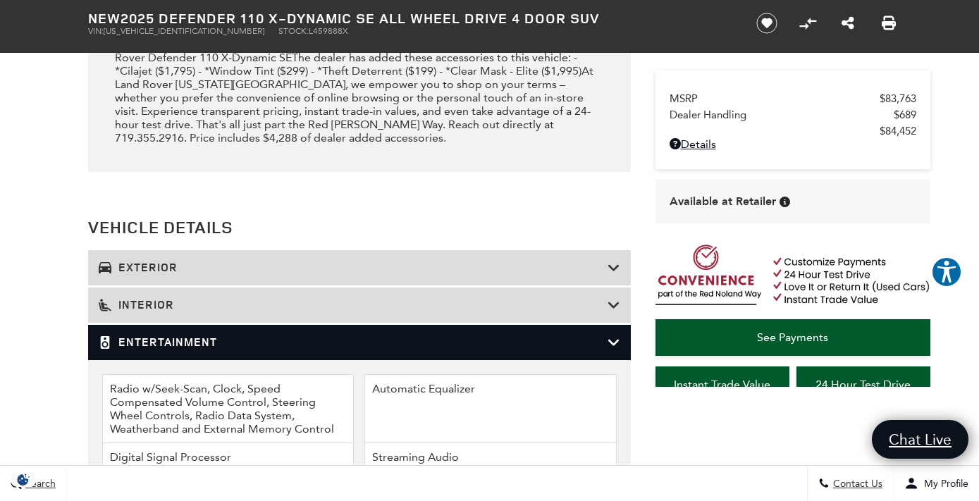
click at [610, 267] on icon at bounding box center [613, 268] width 13 height 14
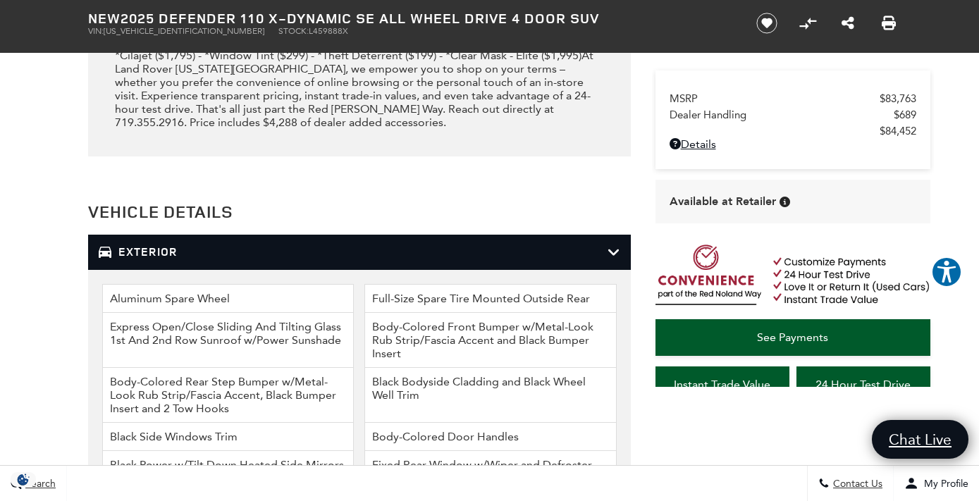
scroll to position [1862, 0]
